Goal: Information Seeking & Learning: Learn about a topic

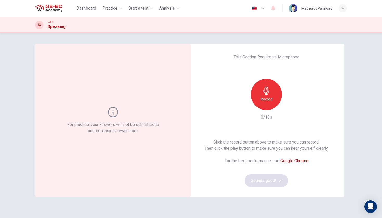
click at [263, 97] on h6 "Record" at bounding box center [267, 99] width 12 height 6
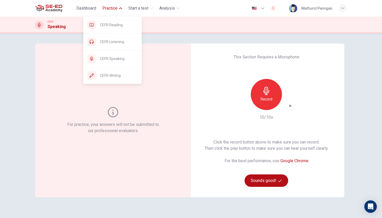
click at [111, 6] on span "Practice" at bounding box center [109, 8] width 15 height 6
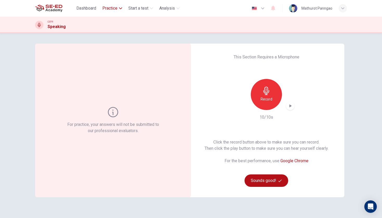
click at [111, 6] on span "Practice" at bounding box center [109, 8] width 15 height 6
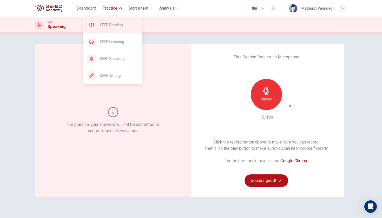
click at [119, 27] on span "CEFR Reading" at bounding box center [119, 25] width 38 height 6
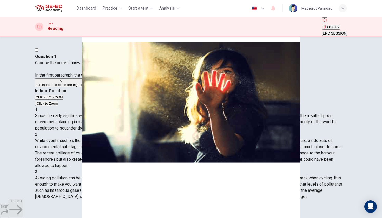
scroll to position [35, 0]
click at [127, 87] on button "B is at its worst in industrialised countries." at bounding box center [117, 82] width 62 height 9
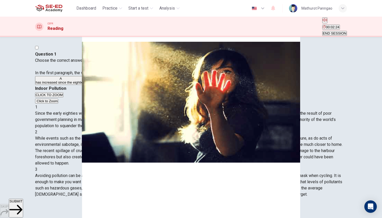
click at [22, 203] on span "SUBMIT" at bounding box center [15, 202] width 13 height 4
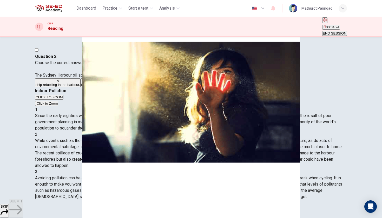
scroll to position [120, 0]
drag, startPoint x: 219, startPoint y: 121, endPoint x: 236, endPoint y: 126, distance: 17.8
click at [236, 138] on span "While events such as the deforestation of the Amazon jungle or the nuclear disa…" at bounding box center [188, 153] width 307 height 30
click at [130, 87] on span "collision between two oil tankers." at bounding box center [155, 85] width 50 height 4
click at [22, 203] on span "SUBMIT" at bounding box center [15, 202] width 13 height 4
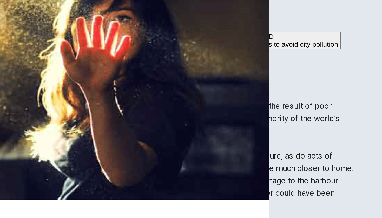
scroll to position [188, 0]
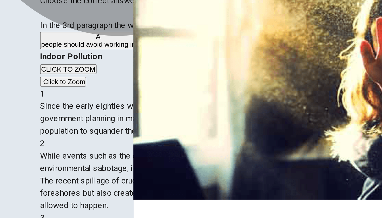
click at [102, 83] on span "Americans spend too little time outdoors." at bounding box center [136, 85] width 85 height 4
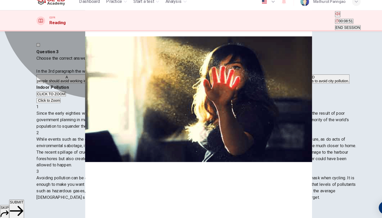
click at [267, 87] on span "there are several ways to avoid city pollution." at bounding box center [301, 85] width 69 height 4
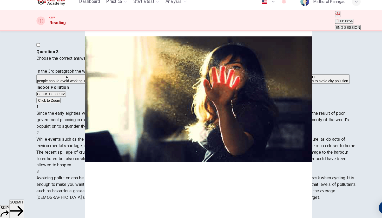
click at [22, 201] on span "SUBMIT" at bounding box center [15, 202] width 13 height 4
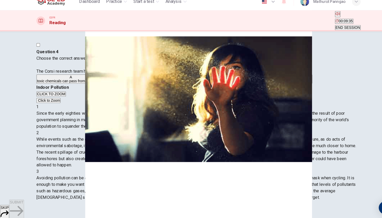
scroll to position [252, 0]
click at [101, 87] on span "toxic chemicals can pass from air to water." at bounding box center [68, 85] width 65 height 4
click at [22, 201] on span "SUBMIT" at bounding box center [15, 202] width 13 height 4
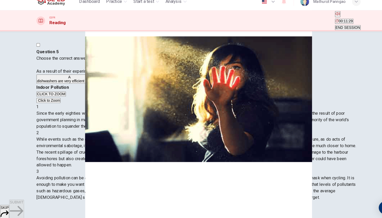
drag, startPoint x: 252, startPoint y: 152, endPoint x: 273, endPoint y: 151, distance: 20.8
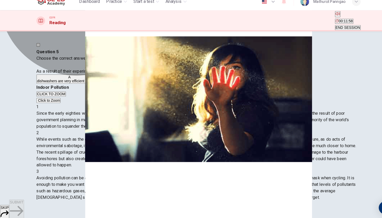
click at [98, 87] on span "dishwashers are very efficient machines." at bounding box center [67, 85] width 62 height 4
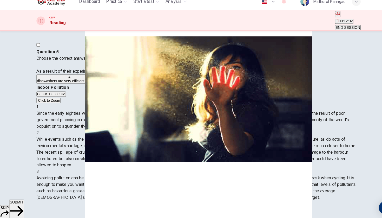
click at [131, 87] on button "B tap water is as polluted as bottled water." at bounding box center [129, 82] width 63 height 9
click at [23, 199] on button "SUBMIT" at bounding box center [16, 208] width 14 height 19
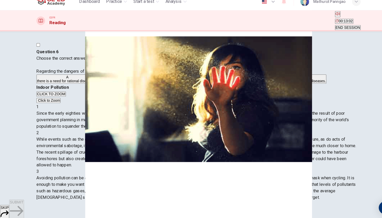
scroll to position [457, 0]
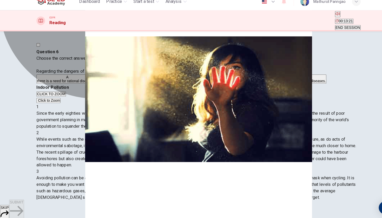
click at [245, 87] on button "D industrial pollution causes specific diseases." at bounding box center [279, 82] width 69 height 9
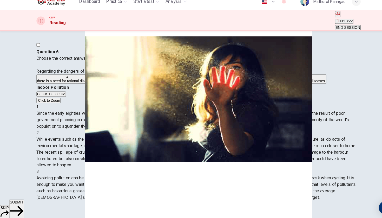
click at [22, 201] on span "SUBMIT" at bounding box center [15, 202] width 13 height 4
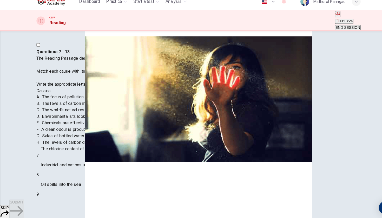
scroll to position [58, 0]
click at [9, 204] on button "SKIP" at bounding box center [4, 211] width 9 height 14
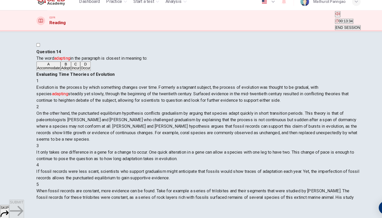
click at [8, 209] on icon "button" at bounding box center [5, 213] width 8 height 8
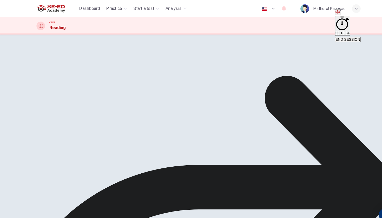
scroll to position [0, 0]
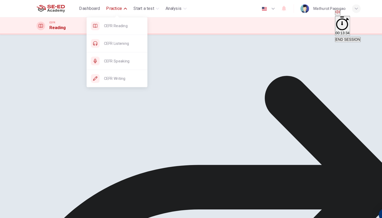
click at [116, 9] on span "Practice" at bounding box center [109, 8] width 15 height 6
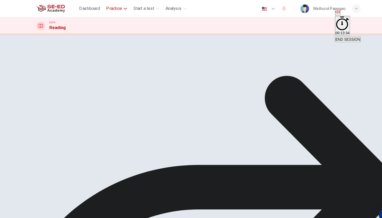
click at [116, 9] on span "Practice" at bounding box center [109, 8] width 15 height 6
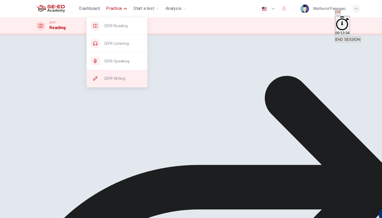
click at [120, 79] on div "CEFR Writing" at bounding box center [112, 75] width 58 height 17
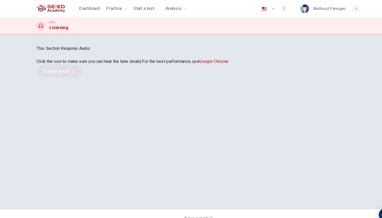
click at [36, 56] on button "button" at bounding box center [35, 53] width 1 height 5
click at [72, 70] on icon "button" at bounding box center [70, 68] width 3 height 3
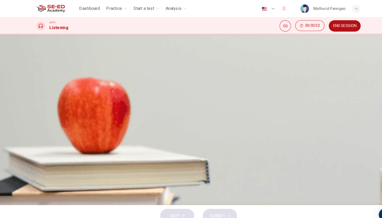
click at [41, 137] on icon "button" at bounding box center [38, 140] width 5 height 6
click at [41, 150] on icon "Click to see the audio transcription" at bounding box center [39, 153] width 6 height 6
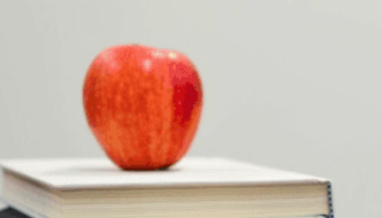
click at [36, 137] on icon "button" at bounding box center [36, 137] width 0 height 0
drag, startPoint x: 54, startPoint y: 42, endPoint x: 40, endPoint y: 43, distance: 13.8
click at [40, 133] on div "05m 12s" at bounding box center [191, 146] width 312 height 27
click at [36, 137] on icon "button" at bounding box center [36, 137] width 0 height 0
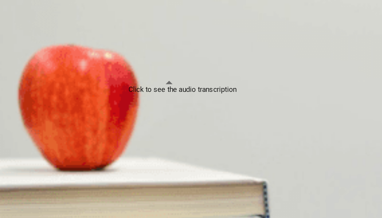
click at [41, 150] on icon "Click to see the audio transcription" at bounding box center [39, 153] width 6 height 6
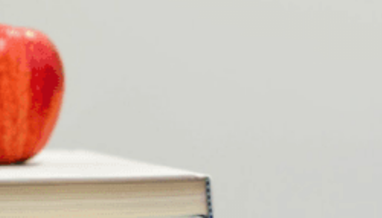
click at [194, 218] on div at bounding box center [191, 218] width 382 height 0
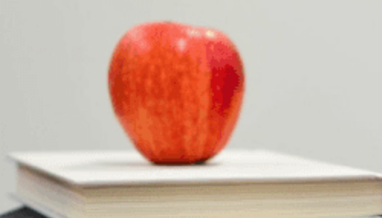
click at [36, 137] on icon "button" at bounding box center [36, 137] width 0 height 0
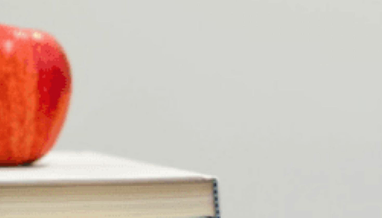
click at [120, 104] on span "it covered both IT and education issues." at bounding box center [84, 107] width 72 height 6
click at [125, 91] on span "it was on a topic familiar to most students." at bounding box center [86, 94] width 77 height 6
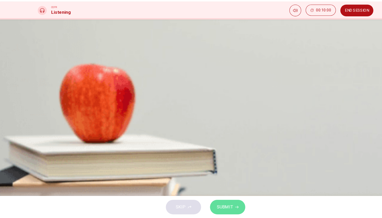
click at [219, 206] on icon "button" at bounding box center [220, 207] width 3 height 3
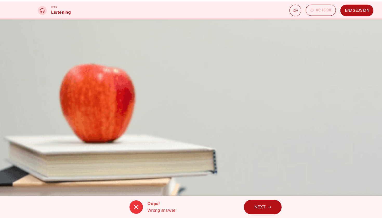
click at [244, 201] on button "NEXT" at bounding box center [244, 208] width 35 height 14
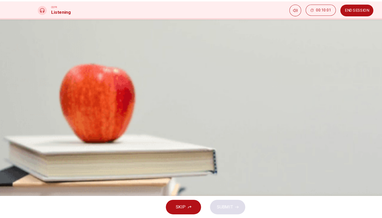
scroll to position [25, 0]
click at [135, 104] on span "They said it would help them do a particular test." at bounding box center [92, 107] width 88 height 6
click at [213, 204] on span "SUBMIT" at bounding box center [208, 207] width 15 height 7
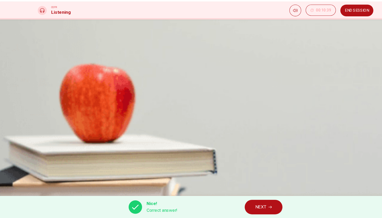
click at [254, 201] on button "NEXT" at bounding box center [244, 208] width 35 height 14
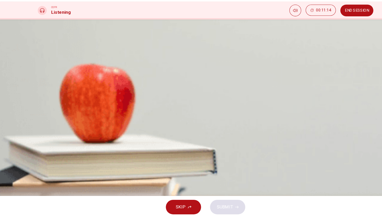
scroll to position [15, 0]
click at [104, 117] on span "it contained out-of-date points." at bounding box center [76, 120] width 56 height 6
click at [213, 204] on span "SUBMIT" at bounding box center [208, 207] width 15 height 7
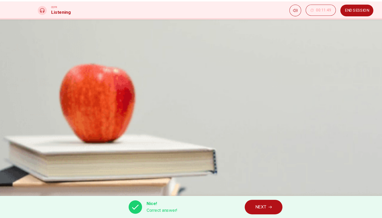
click at [239, 201] on button "NEXT" at bounding box center [244, 208] width 35 height 14
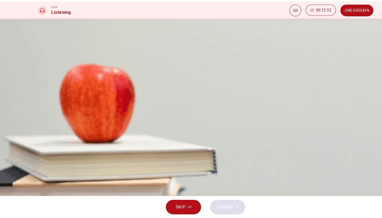
click at [147, 117] on span "the questionnaire responses were of such high quality." at bounding box center [97, 120] width 99 height 6
click at [210, 204] on span "SUBMIT" at bounding box center [208, 207] width 15 height 7
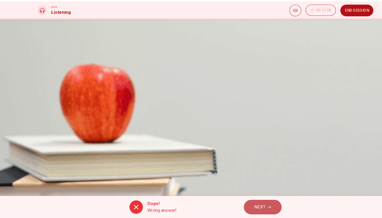
click at [243, 204] on span "NEXT" at bounding box center [241, 207] width 10 height 7
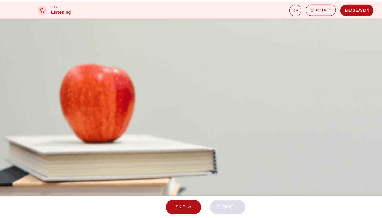
click at [118, 117] on span "It helped them concentrate effectively." at bounding box center [83, 120] width 70 height 6
click at [130, 91] on span "It helped them spell complex technical terms." at bounding box center [89, 94] width 83 height 6
click at [215, 204] on span "SUBMIT" at bounding box center [208, 207] width 15 height 7
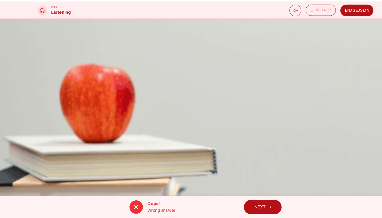
click at [248, 201] on button "NEXT" at bounding box center [244, 208] width 35 height 14
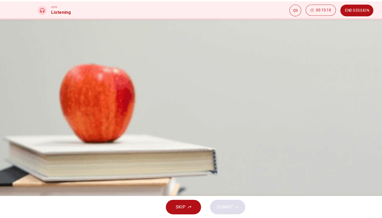
click at [129, 91] on span "Students’ interest in doing similar exercises." at bounding box center [88, 94] width 81 height 6
click at [272, 100] on button "B How much students liked doing the crossword." at bounding box center [191, 106] width 312 height 13
click at [214, 204] on span "SUBMIT" at bounding box center [208, 207] width 15 height 7
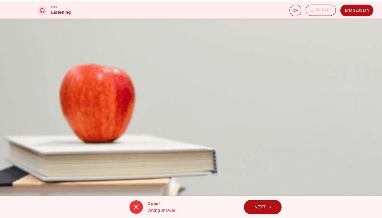
click at [36, 173] on button "Click to see the audio transcription" at bounding box center [35, 175] width 1 height 5
click at [36, 159] on button "button" at bounding box center [35, 161] width 1 height 5
click at [41, 176] on icon "Click to see the audio transcription" at bounding box center [39, 179] width 6 height 6
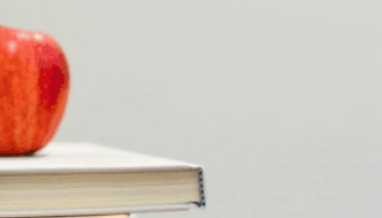
scroll to position [0, 0]
click at [195, 218] on div at bounding box center [191, 218] width 382 height 0
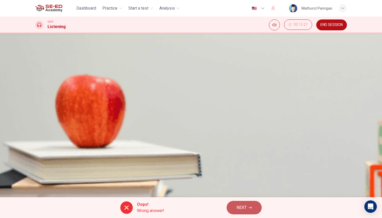
click at [236, 209] on span "NEXT" at bounding box center [241, 207] width 10 height 7
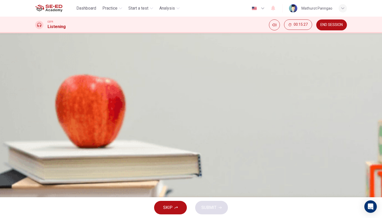
click at [116, 91] on span "How to manage their time effectively." at bounding box center [82, 94] width 68 height 6
click at [103, 145] on span "How to collaborate in research" at bounding box center [75, 146] width 55 height 6
click at [217, 208] on button "SUBMIT" at bounding box center [211, 208] width 33 height 14
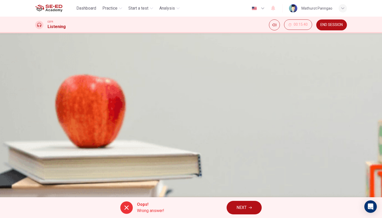
type input "48"
click at [251, 209] on icon "button" at bounding box center [250, 207] width 3 height 3
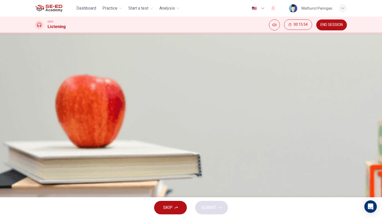
click at [36, 137] on icon "button" at bounding box center [36, 137] width 0 height 0
click at [223, 88] on button "A A biography of Van Gogh" at bounding box center [191, 81] width 312 height 13
click at [217, 206] on button "SUBMIT" at bounding box center [211, 208] width 33 height 14
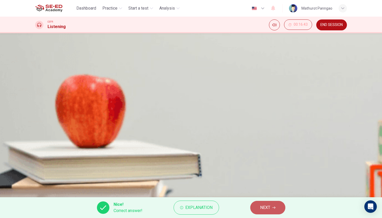
click at [268, 210] on span "NEXT" at bounding box center [265, 207] width 10 height 7
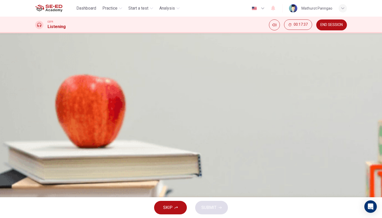
click at [147, 110] on span "It was influenced by paintings he saw at the dealership" at bounding box center [98, 107] width 100 height 6
click at [36, 134] on button "button" at bounding box center [35, 136] width 1 height 5
click at [224, 127] on button "D It was influenced by the people he met in Belgium" at bounding box center [191, 120] width 312 height 13
click at [208, 205] on span "SUBMIT" at bounding box center [208, 207] width 15 height 7
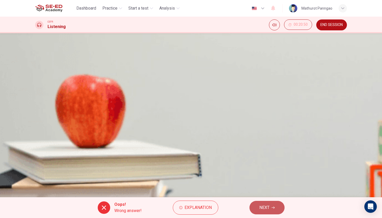
click at [266, 209] on span "NEXT" at bounding box center [264, 207] width 10 height 7
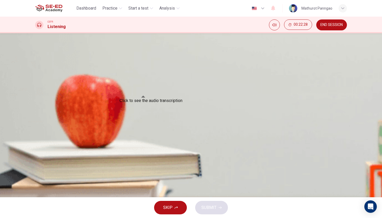
click at [36, 151] on icon "Click to see the audio transcription" at bounding box center [36, 151] width 0 height 0
click at [287, 218] on div at bounding box center [191, 218] width 382 height 0
drag, startPoint x: 95, startPoint y: 91, endPoint x: 47, endPoint y: 89, distance: 48.4
click at [46, 133] on div "03m 57s" at bounding box center [191, 146] width 312 height 27
click at [36, 151] on icon "Click to see the audio transcription" at bounding box center [36, 151] width 0 height 0
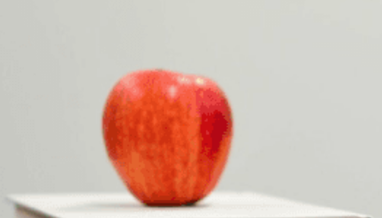
drag, startPoint x: 59, startPoint y: 54, endPoint x: 23, endPoint y: 54, distance: 35.6
click at [23, 54] on div "Question 10 What does the lecturer imply regarding Van Gogh's illness? A He was…" at bounding box center [191, 115] width 382 height 164
click at [36, 151] on icon "Click to see the audio transcription" at bounding box center [36, 151] width 0 height 0
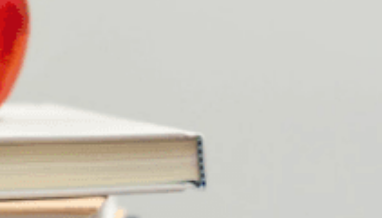
type input "0"
click at [148, 218] on div at bounding box center [191, 218] width 382 height 0
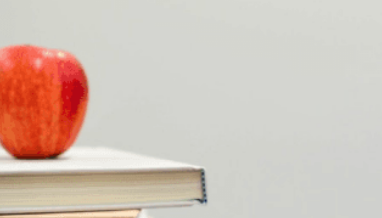
click at [142, 91] on span "It made him more sympathetic towards his subjects" at bounding box center [95, 94] width 94 height 6
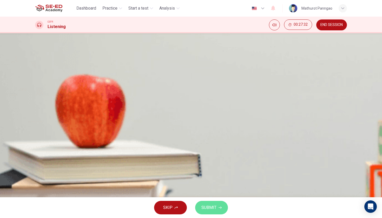
click at [206, 209] on span "SUBMIT" at bounding box center [208, 207] width 15 height 7
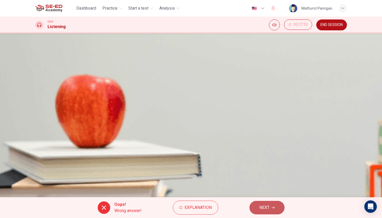
click at [260, 207] on span "NEXT" at bounding box center [264, 207] width 10 height 7
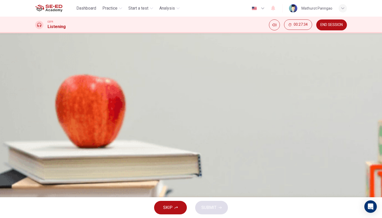
scroll to position [26, 0]
click at [147, 106] on span "He had many "children" in the form of those he inspired" at bounding box center [97, 107] width 99 height 6
click at [206, 209] on span "SUBMIT" at bounding box center [208, 207] width 15 height 7
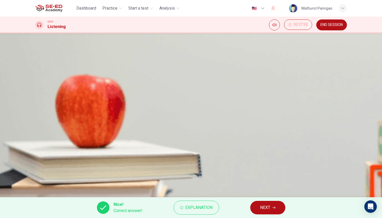
click at [260, 207] on span "NEXT" at bounding box center [265, 207] width 10 height 7
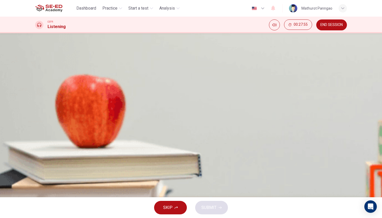
scroll to position [0, 0]
click at [88, 11] on span "Dashboard" at bounding box center [86, 8] width 20 height 6
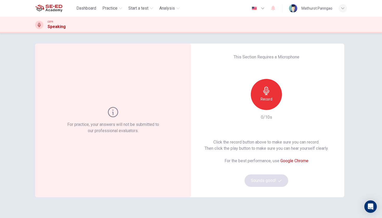
click at [269, 96] on div "Record" at bounding box center [266, 94] width 31 height 31
click at [290, 107] on icon "button" at bounding box center [290, 105] width 5 height 5
click at [273, 185] on button "Sounds good!" at bounding box center [267, 181] width 44 height 12
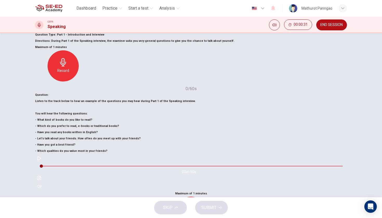
scroll to position [33, 0]
click at [41, 160] on icon "button" at bounding box center [39, 158] width 4 height 4
type input "0"
click at [195, 204] on icon "button" at bounding box center [191, 208] width 8 height 8
click at [214, 209] on span "SUBMIT" at bounding box center [208, 207] width 15 height 7
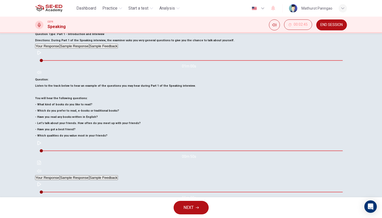
click at [89, 175] on button "Sample Response" at bounding box center [74, 177] width 29 height 5
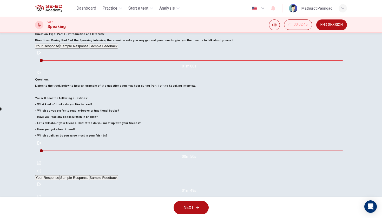
click at [118, 175] on button "Sample Feedback" at bounding box center [103, 177] width 29 height 5
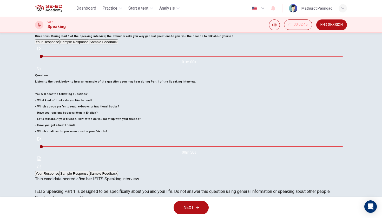
scroll to position [37, 0]
click at [89, 172] on button "Sample Response" at bounding box center [74, 174] width 29 height 5
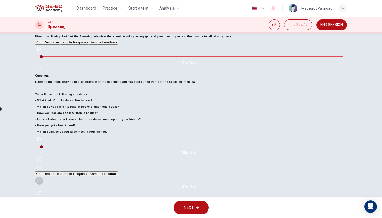
click at [41, 179] on icon "button" at bounding box center [39, 181] width 4 height 4
click at [43, 189] on button "Click to see the audio transcription" at bounding box center [39, 193] width 8 height 8
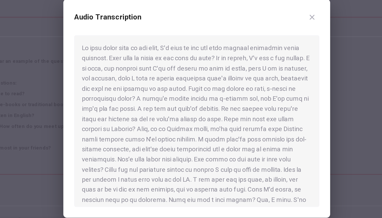
type input "0"
click at [197, 56] on div at bounding box center [191, 109] width 382 height 218
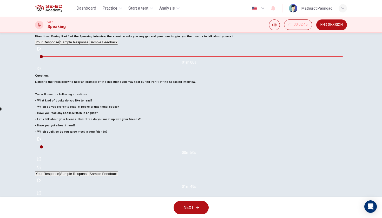
click at [118, 172] on button "Sample Feedback" at bounding box center [103, 174] width 29 height 5
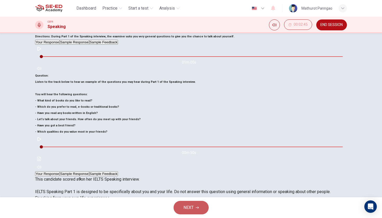
click at [199, 207] on icon "button" at bounding box center [197, 207] width 3 height 3
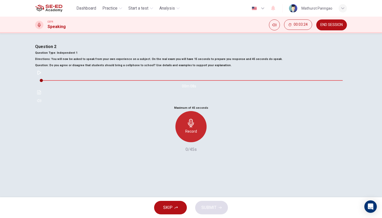
click at [193, 135] on h6 "Record" at bounding box center [191, 131] width 12 height 6
click at [190, 135] on h6 "Stop" at bounding box center [191, 131] width 8 height 6
click at [193, 135] on h6 "Record" at bounding box center [192, 131] width 12 height 6
click at [195, 142] on div "Stop" at bounding box center [190, 126] width 31 height 31
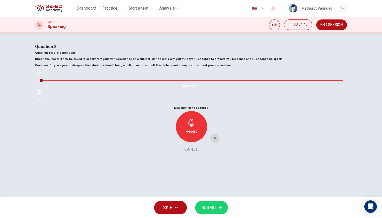
click at [217, 142] on div "button" at bounding box center [215, 138] width 8 height 8
click at [216, 209] on span "SUBMIT" at bounding box center [208, 207] width 15 height 7
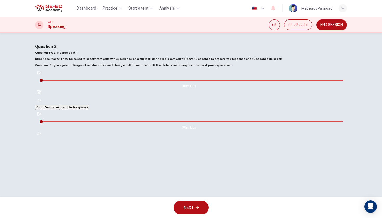
click at [89, 110] on button "Sample Response" at bounding box center [74, 107] width 29 height 5
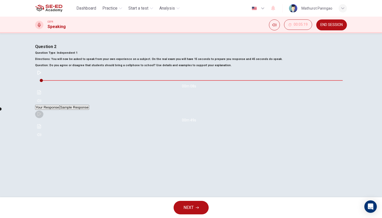
click at [43, 118] on button "button" at bounding box center [39, 114] width 8 height 8
click at [41, 129] on icon "Click to see the audio transcription" at bounding box center [39, 126] width 4 height 4
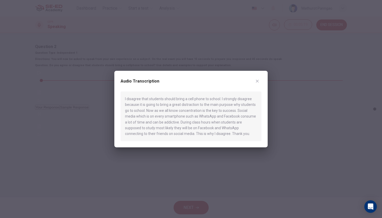
type input "0"
click at [257, 82] on icon "button" at bounding box center [257, 81] width 3 height 3
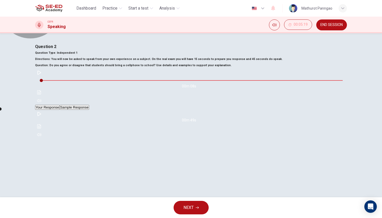
click at [89, 110] on button "Sample Response" at bounding box center [74, 107] width 29 height 5
click at [41, 95] on icon "Click to see the audio transcription" at bounding box center [39, 92] width 4 height 4
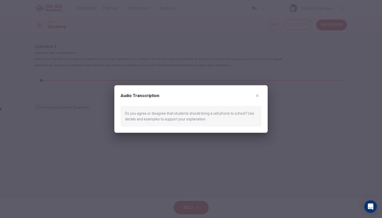
click at [217, 163] on div at bounding box center [191, 109] width 382 height 218
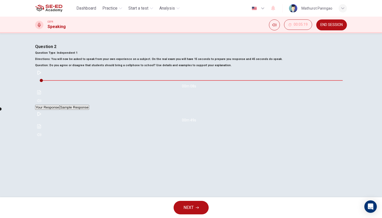
click at [194, 208] on span "NEXT" at bounding box center [188, 207] width 10 height 7
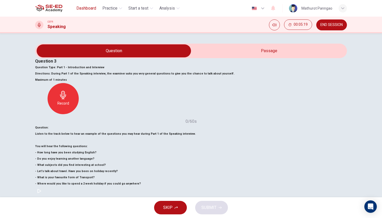
click at [90, 9] on span "Dashboard" at bounding box center [86, 8] width 20 height 6
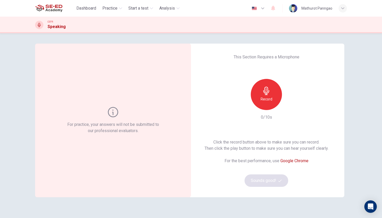
click at [266, 95] on div "Record" at bounding box center [266, 94] width 31 height 31
click at [277, 178] on button "Sounds good!" at bounding box center [267, 181] width 44 height 12
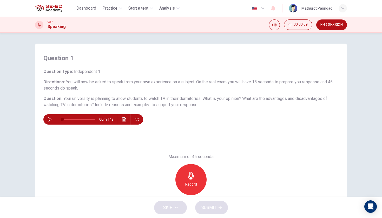
drag, startPoint x: 62, startPoint y: 98, endPoint x: 180, endPoint y: 106, distance: 118.5
click at [180, 106] on h6 "Question : Your university is planning to allow students to watch TV in their d…" at bounding box center [190, 102] width 295 height 12
drag, startPoint x: 63, startPoint y: 98, endPoint x: 104, endPoint y: 103, distance: 41.1
click at [103, 103] on h6 "Question : Your university is planning to allow students to watch TV in their d…" at bounding box center [190, 102] width 295 height 12
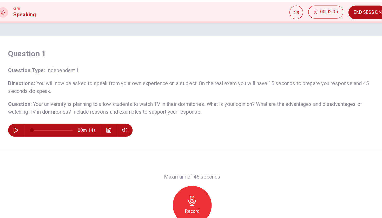
click at [35, 135] on div "Maximum of 45 seconds Record 0/45s" at bounding box center [191, 179] width 312 height 89
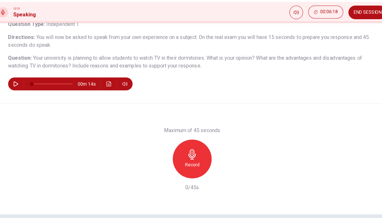
scroll to position [37, 0]
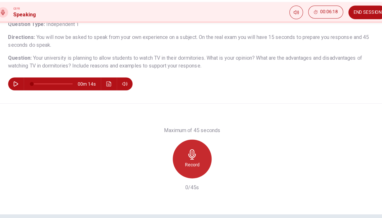
click at [188, 135] on icon "button" at bounding box center [191, 139] width 6 height 8
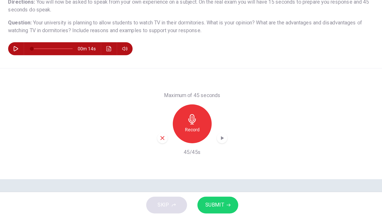
scroll to position [0, 0]
click at [201, 204] on span "SUBMIT" at bounding box center [208, 207] width 15 height 7
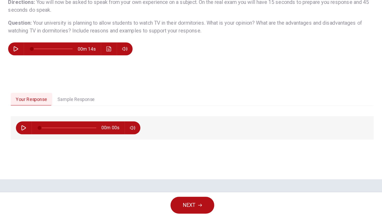
click at [79, 118] on button "Sample Response" at bounding box center [98, 123] width 38 height 11
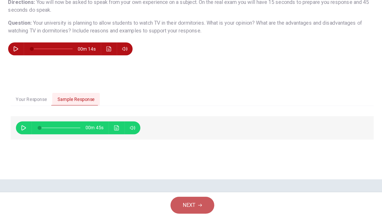
click at [174, 201] on button "NEXT" at bounding box center [191, 208] width 35 height 14
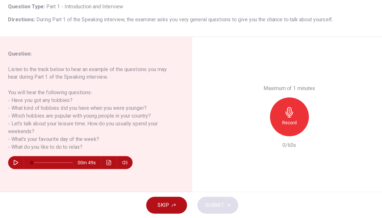
scroll to position [24, 0]
